Goal: Transaction & Acquisition: Subscribe to service/newsletter

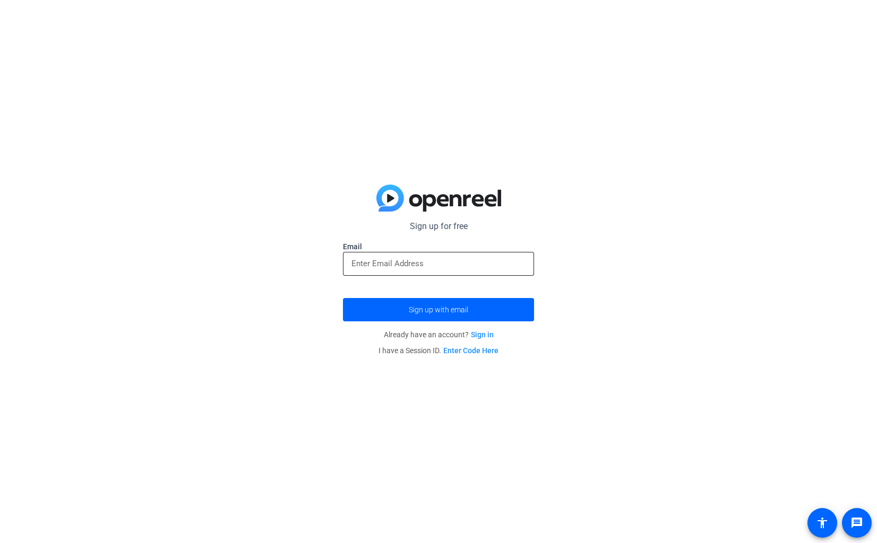
click at [393, 265] on input "email" at bounding box center [438, 263] width 174 height 13
click at [321, 261] on div "Sign up for free Email Sign up with email Already have an account? Sign in I ha…" at bounding box center [438, 271] width 877 height 543
click at [400, 263] on input "email" at bounding box center [438, 263] width 174 height 13
click at [357, 255] on div at bounding box center [438, 264] width 174 height 24
click at [359, 269] on input "email" at bounding box center [438, 263] width 174 height 13
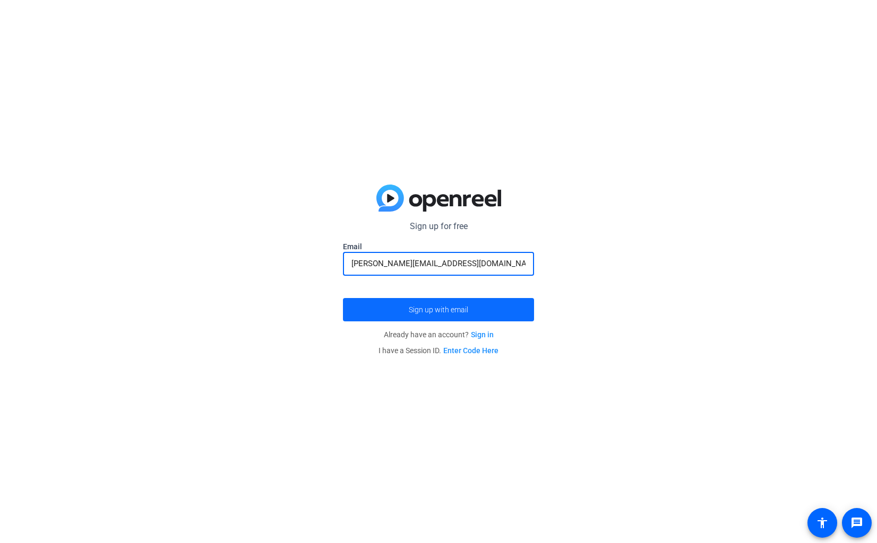
type input "[PERSON_NAME][EMAIL_ADDRESS][DOMAIN_NAME]"
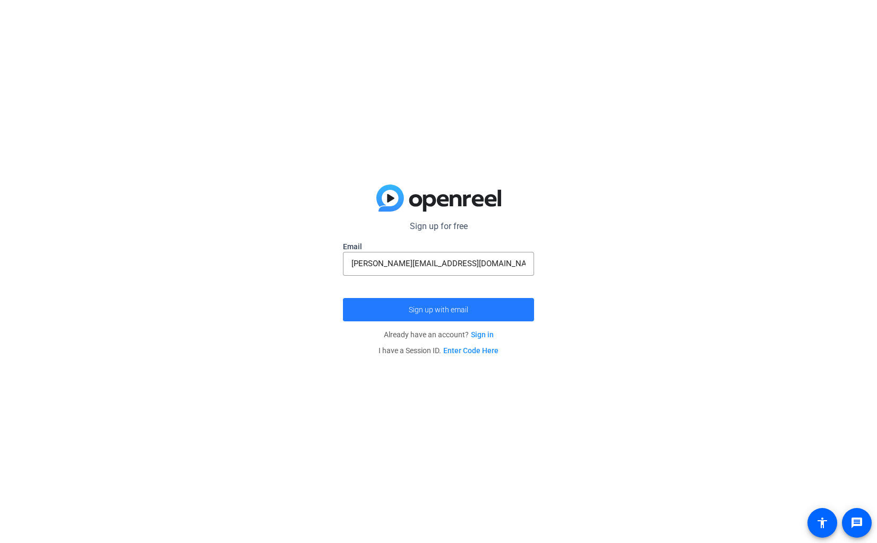
click at [435, 310] on span "Sign up with email" at bounding box center [438, 310] width 59 height 0
